Goal: Information Seeking & Learning: Find specific fact

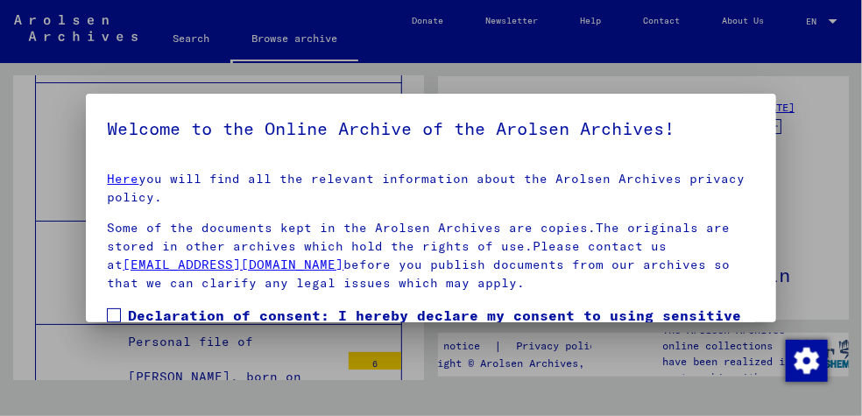
scroll to position [280, 0]
click at [116, 308] on span at bounding box center [114, 315] width 14 height 14
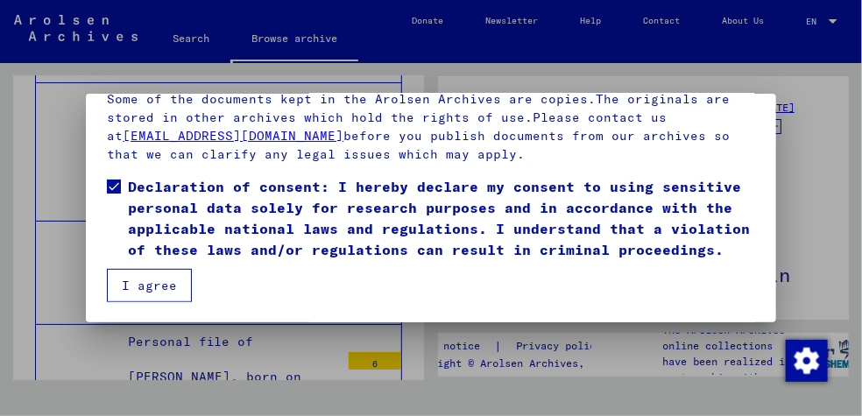
click at [153, 288] on button "I agree" at bounding box center [149, 285] width 85 height 33
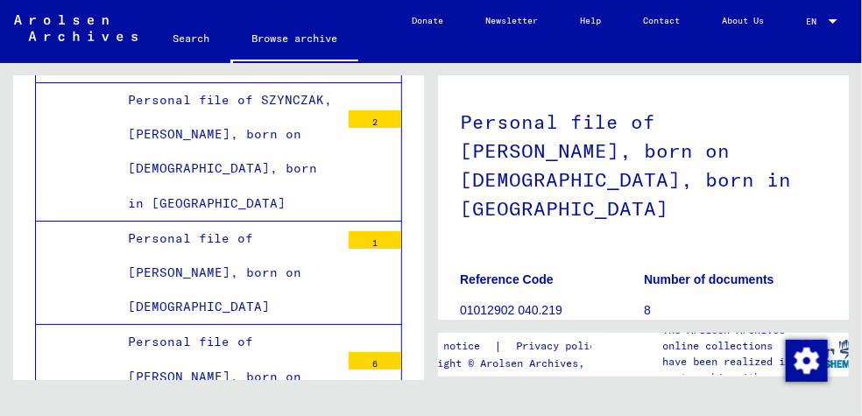
scroll to position [103, 0]
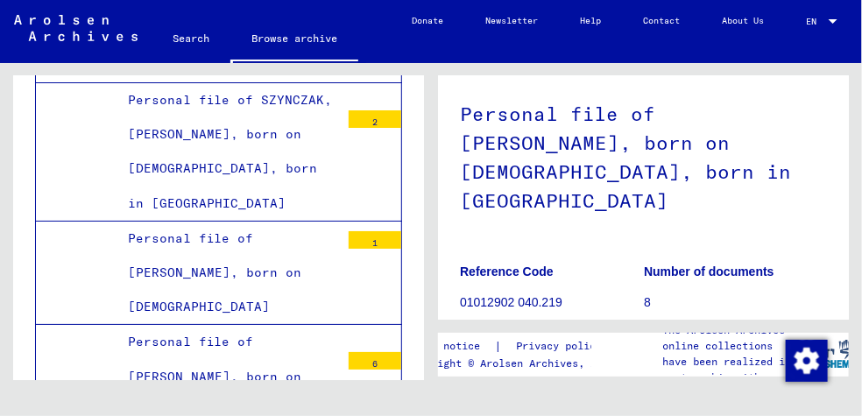
click at [593, 180] on h1 "Personal file of [PERSON_NAME], born on [DEMOGRAPHIC_DATA], born in [GEOGRAPHIC…" at bounding box center [643, 156] width 367 height 164
click at [519, 261] on figure "Reference Code 01012902 040.219" at bounding box center [551, 290] width 183 height 79
click at [499, 286] on figure "Reference Code 01012902 040.219" at bounding box center [551, 290] width 183 height 79
click at [528, 293] on p "01012902 040.219" at bounding box center [551, 302] width 183 height 18
click at [530, 293] on p "01012902 040.219" at bounding box center [551, 302] width 183 height 18
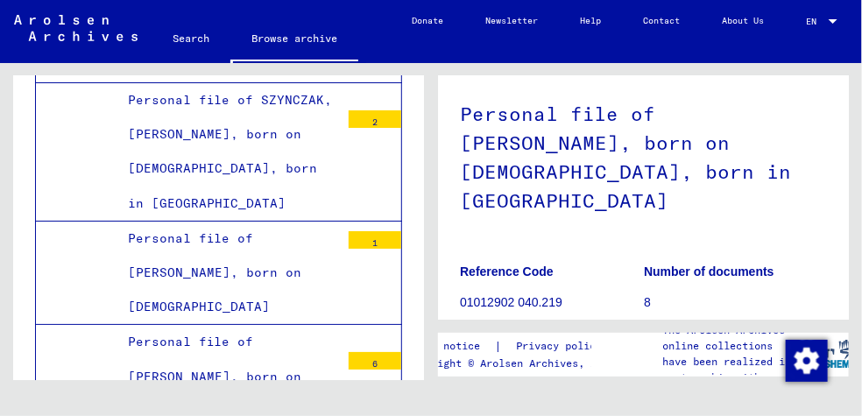
click at [654, 265] on b "Number of documents" at bounding box center [709, 272] width 131 height 14
click at [644, 293] on p "8" at bounding box center [735, 302] width 183 height 18
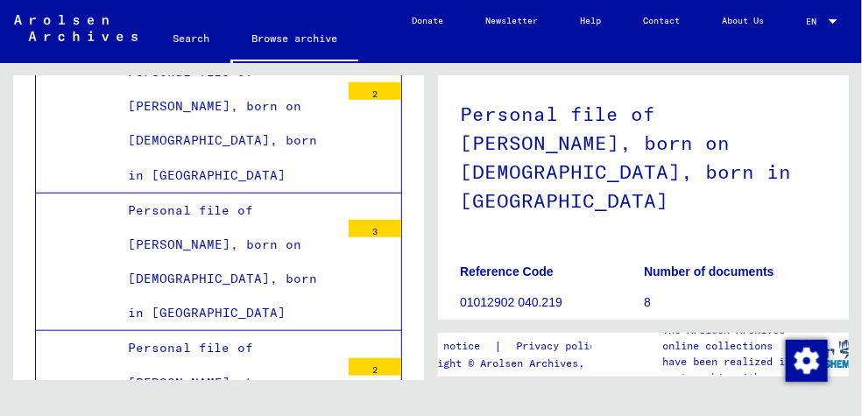
scroll to position [29135, 0]
